Goal: Task Accomplishment & Management: Use online tool/utility

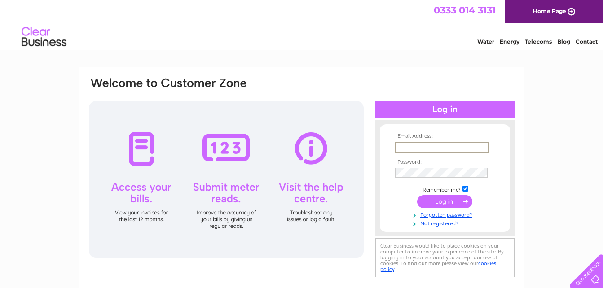
click at [402, 142] on input "text" at bounding box center [441, 147] width 93 height 11
type input "[PERSON_NAME][EMAIL_ADDRESS][PERSON_NAME][DOMAIN_NAME]"
click at [442, 201] on input "submit" at bounding box center [444, 200] width 55 height 13
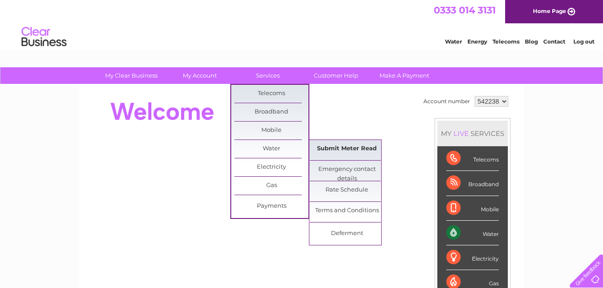
click at [338, 146] on link "Submit Meter Read" at bounding box center [347, 149] width 74 height 18
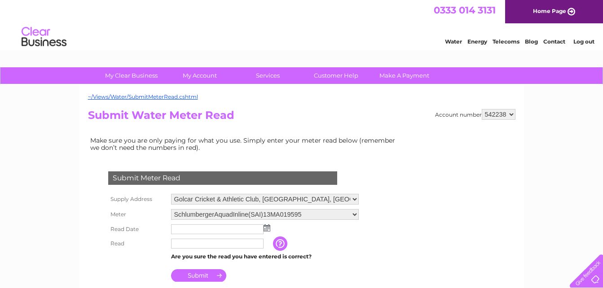
click at [269, 227] on img at bounding box center [266, 227] width 7 height 7
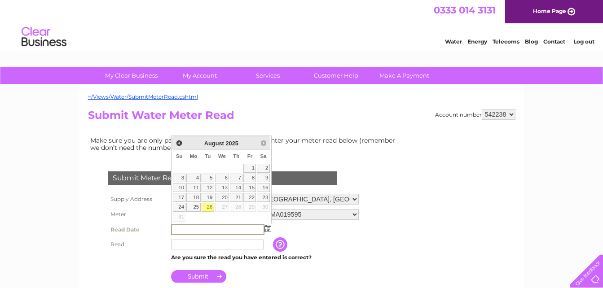
click at [206, 205] on link "26" at bounding box center [207, 207] width 13 height 9
type input "[DATE]"
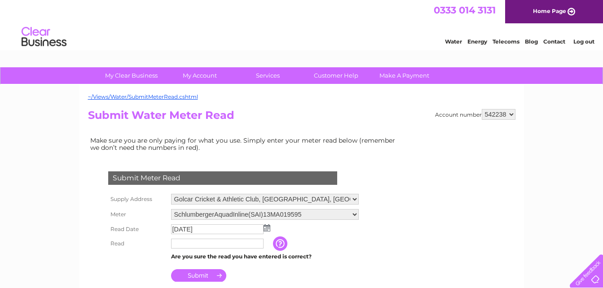
click at [185, 244] on input "text" at bounding box center [217, 244] width 92 height 10
type input "3"
type input "2280"
click at [200, 281] on input "Submit" at bounding box center [198, 276] width 55 height 13
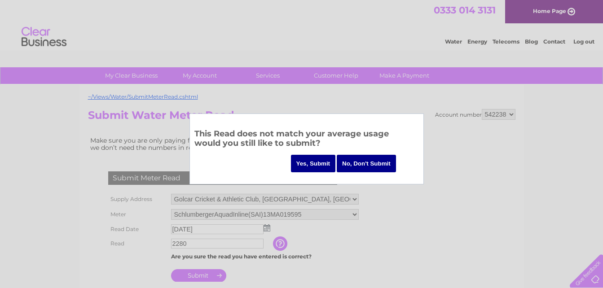
click at [307, 159] on input "Yes, Submit" at bounding box center [313, 163] width 45 height 17
